Goal: Find specific page/section: Find specific page/section

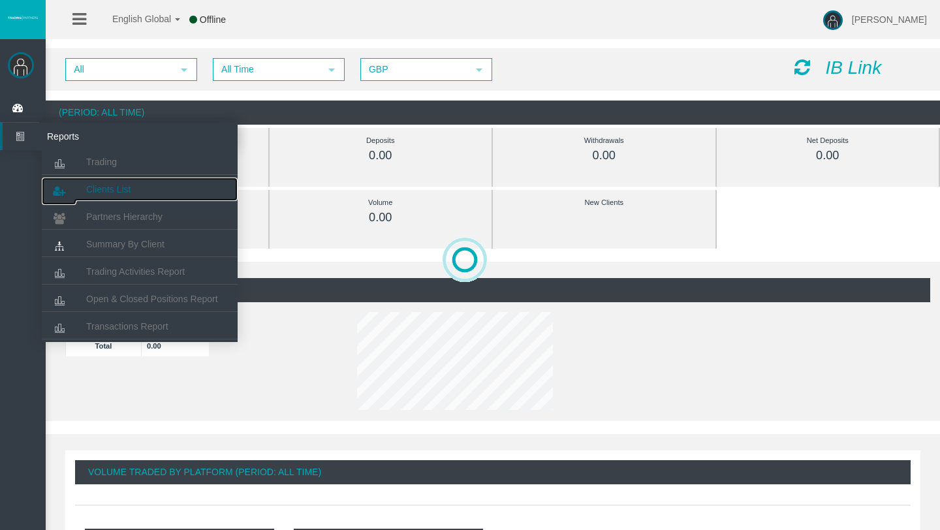
click at [113, 189] on span "Clients List" at bounding box center [108, 189] width 44 height 10
